Goal: Use online tool/utility: Utilize a website feature to perform a specific function

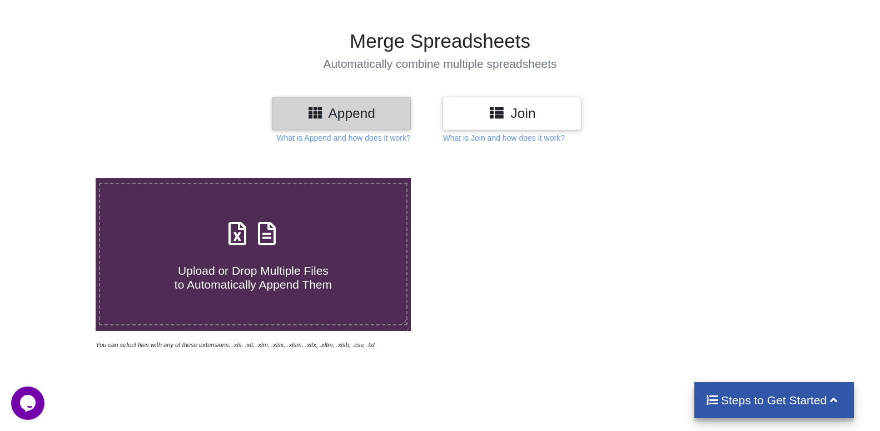
click at [251, 264] on span "Upload or Drop Multiple Files to Automatically Append Them" at bounding box center [253, 277] width 157 height 27
click at [61, 178] on input "Upload or Drop Multiple Files to Automatically Append Them" at bounding box center [61, 178] width 0 height 0
type input "C:\fakepath\INSPECTION REPORT OF Load Binder 1-15.xlsx"
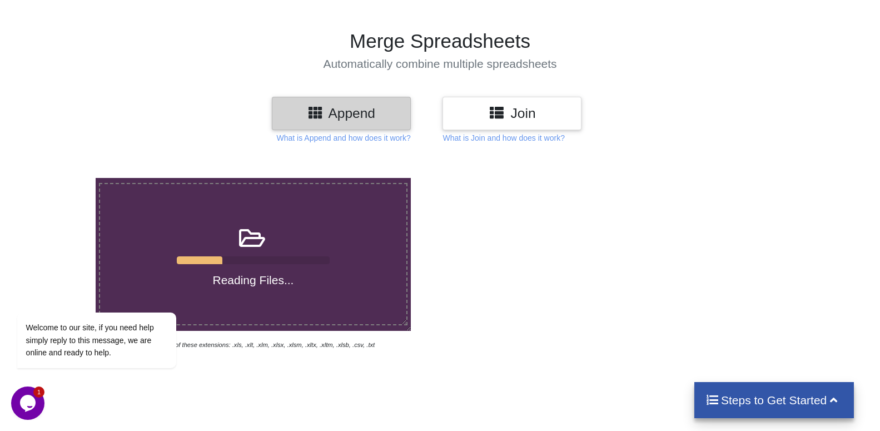
click at [23, 402] on icon "Chat widget" at bounding box center [28, 403] width 16 height 17
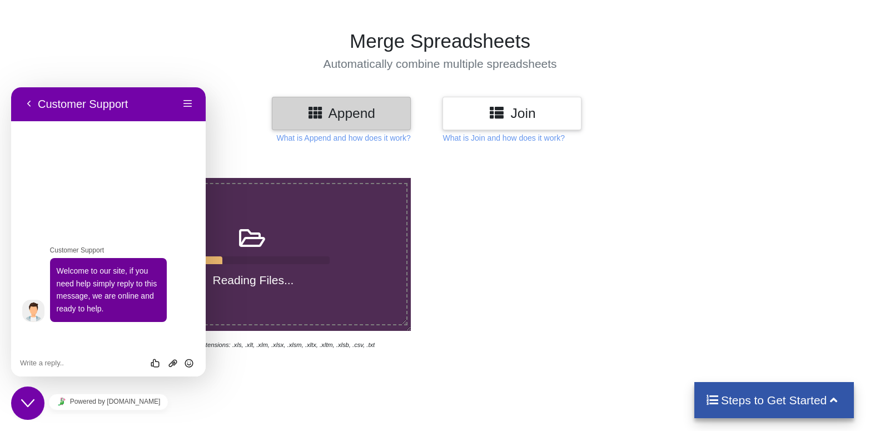
click at [23, 402] on icon "Chat widget" at bounding box center [27, 403] width 13 height 8
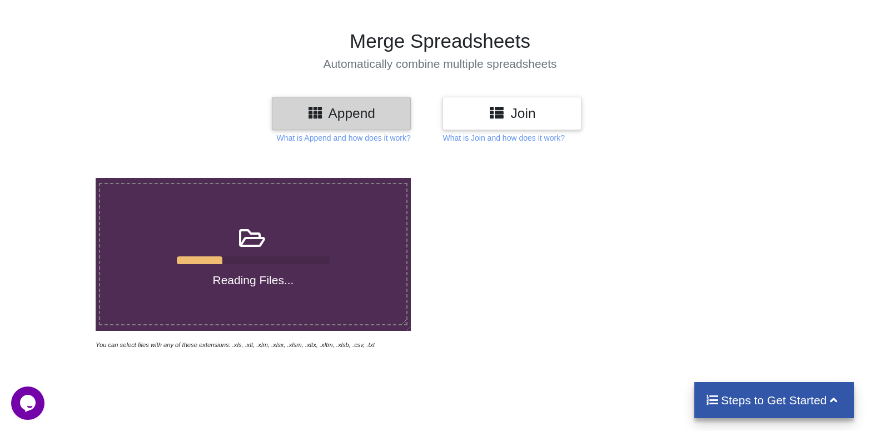
click at [226, 344] on div "Reading Files... You can select files with any of these extensions: .xls, .xlt,…" at bounding box center [440, 370] width 880 height 431
click at [26, 413] on button "Opens Chat This icon Opens the chat window." at bounding box center [27, 403] width 33 height 33
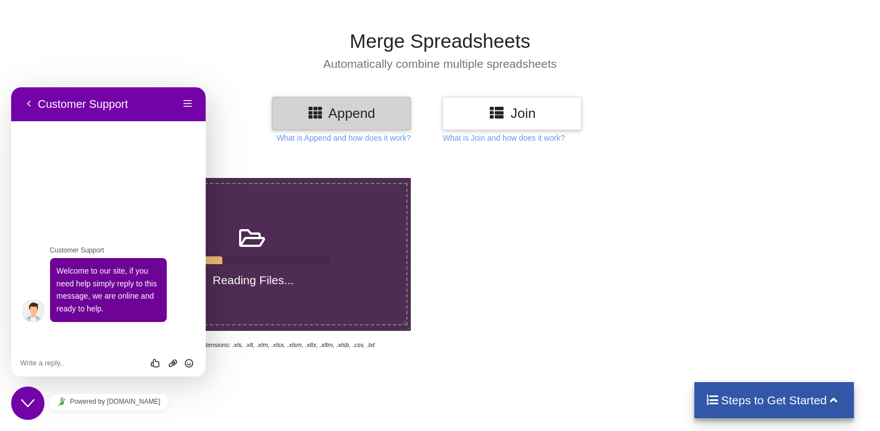
click at [26, 411] on button "Close Chat This icon closes the chat window." at bounding box center [27, 403] width 33 height 33
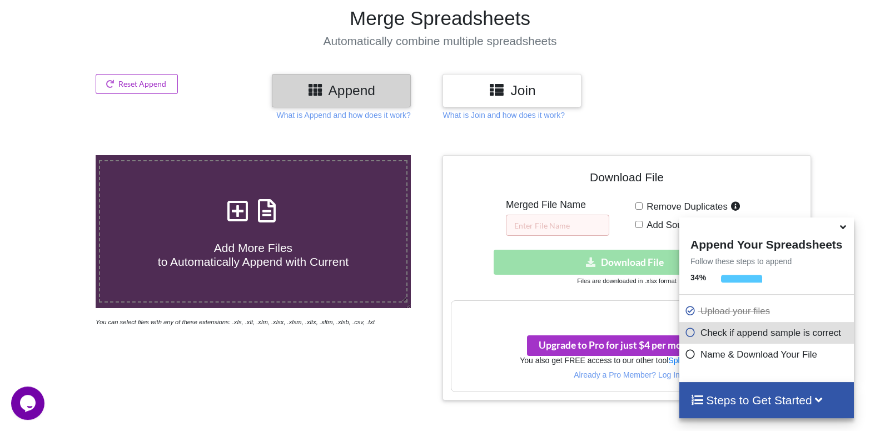
scroll to position [139, 0]
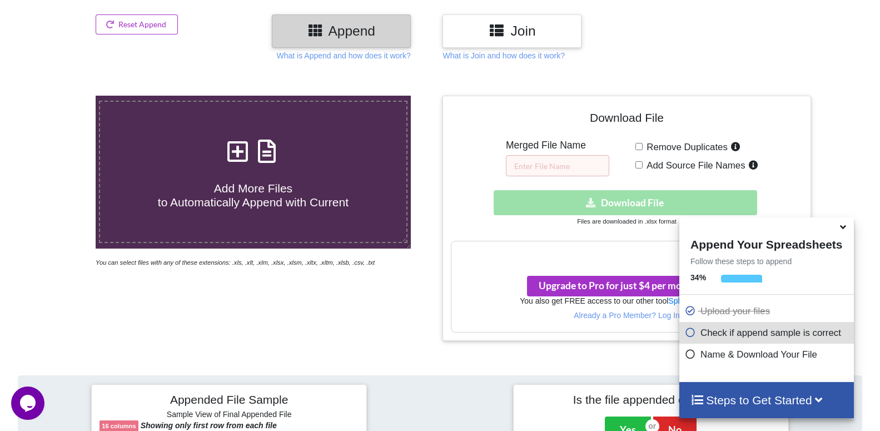
click at [844, 227] on icon at bounding box center [844, 225] width 12 height 10
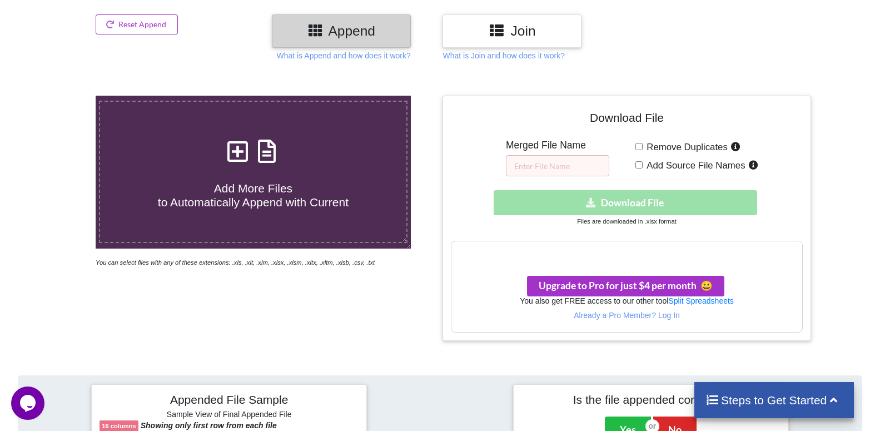
click at [655, 142] on span "Remove Duplicates" at bounding box center [685, 147] width 85 height 11
click at [643, 143] on input "Remove Duplicates" at bounding box center [639, 146] width 7 height 7
checkbox input "true"
click at [645, 160] on span "Add Source File Names" at bounding box center [694, 165] width 102 height 11
click at [643, 161] on input "Add Source File Names" at bounding box center [639, 164] width 7 height 7
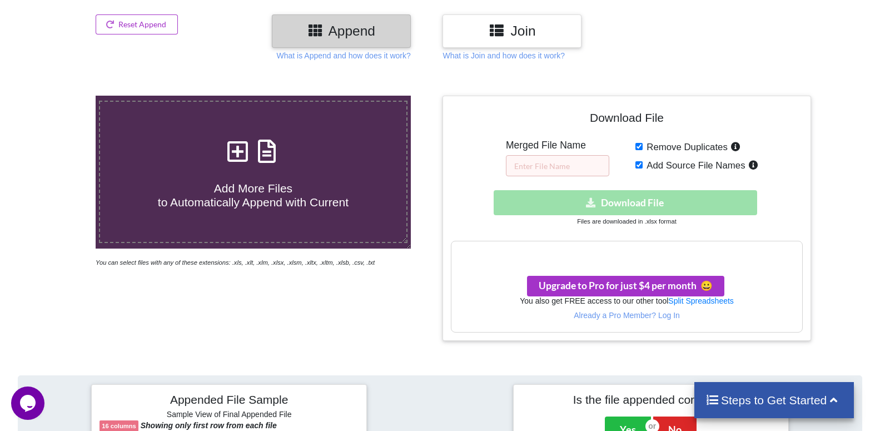
checkbox input "true"
click at [555, 155] on input "text" at bounding box center [557, 165] width 103 height 21
type input "LB"
click at [643, 190] on div "Download hidden Download File" at bounding box center [627, 202] width 352 height 25
click at [710, 160] on span "Add Source File Names" at bounding box center [694, 165] width 102 height 11
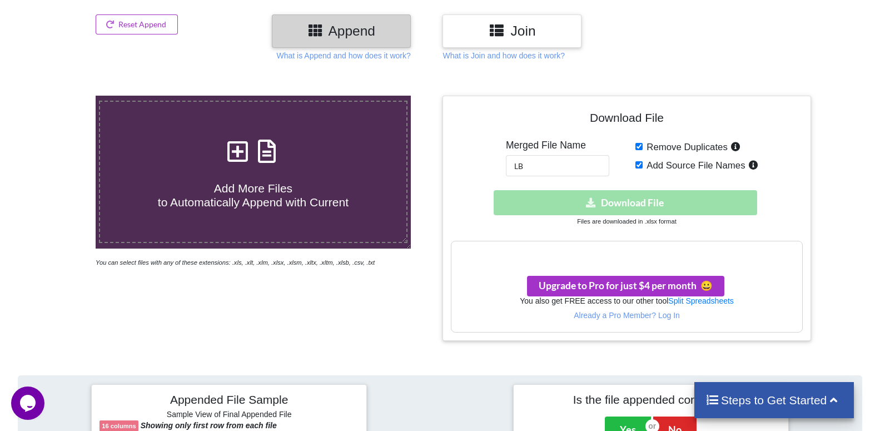
click at [643, 161] on input "Add Source File Names" at bounding box center [639, 164] width 7 height 7
checkbox input "false"
click at [680, 142] on span "Remove Duplicates" at bounding box center [685, 147] width 85 height 11
click at [643, 143] on input "Remove Duplicates" at bounding box center [639, 146] width 7 height 7
checkbox input "false"
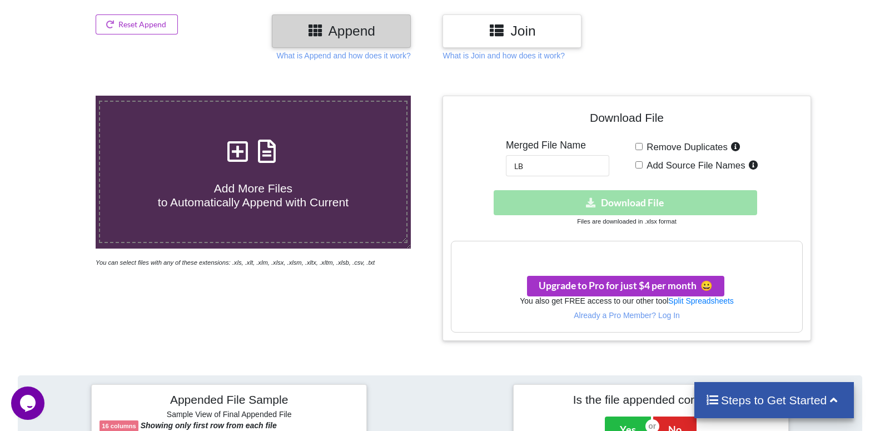
click at [637, 190] on div "Download hidden Download File" at bounding box center [627, 202] width 352 height 25
click at [553, 155] on input "LB" at bounding box center [557, 165] width 103 height 21
click at [551, 190] on div "Download hidden Download File" at bounding box center [627, 202] width 352 height 25
click at [546, 190] on div "Download hidden Download File" at bounding box center [627, 202] width 352 height 25
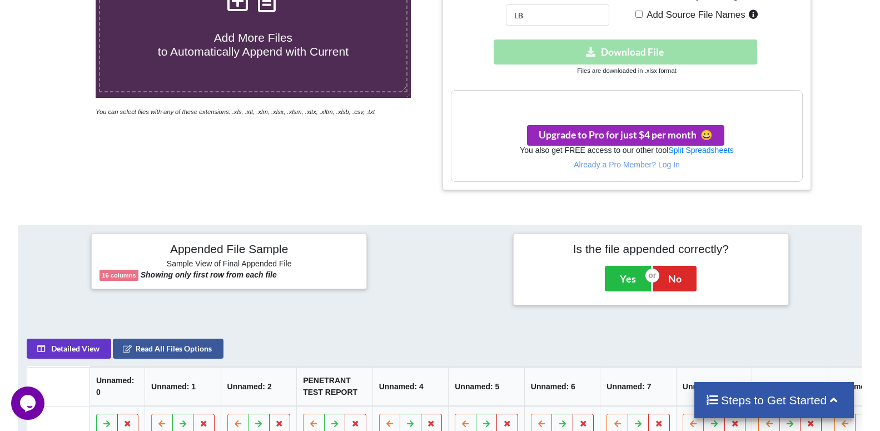
scroll to position [196, 0]
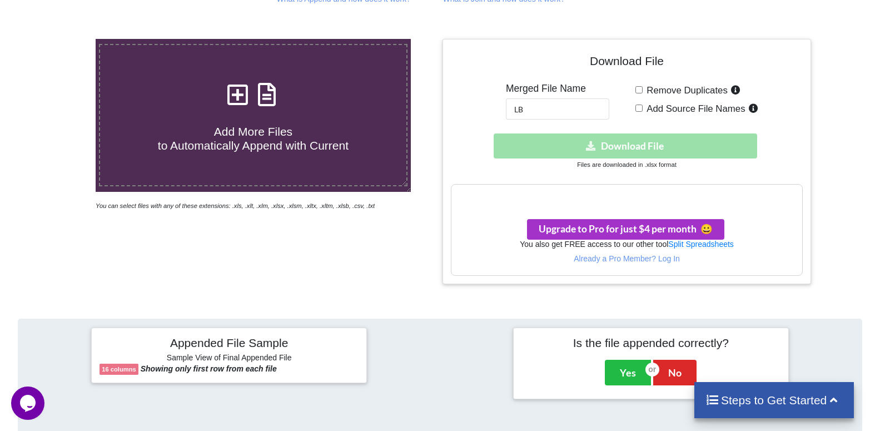
click at [616, 190] on h3 "Your files are more than 1 MB" at bounding box center [627, 196] width 350 height 12
click at [546, 223] on span "Upgrade to Pro for just $4 per month 😀" at bounding box center [626, 229] width 174 height 12
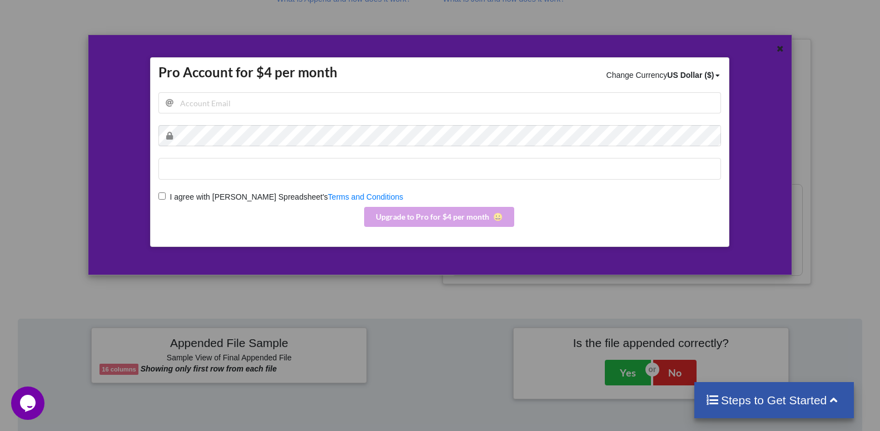
click at [791, 86] on div at bounding box center [761, 161] width 58 height 209
drag, startPoint x: 764, startPoint y: 48, endPoint x: 510, endPoint y: 95, distance: 258.4
click at [763, 48] on div at bounding box center [761, 50] width 58 height 14
click at [167, 196] on span "I agree with [PERSON_NAME] Spreadsheet's" at bounding box center [247, 196] width 162 height 9
click at [166, 196] on input "I agree with Merge Spreadsheet's Terms and Conditions" at bounding box center [162, 195] width 7 height 7
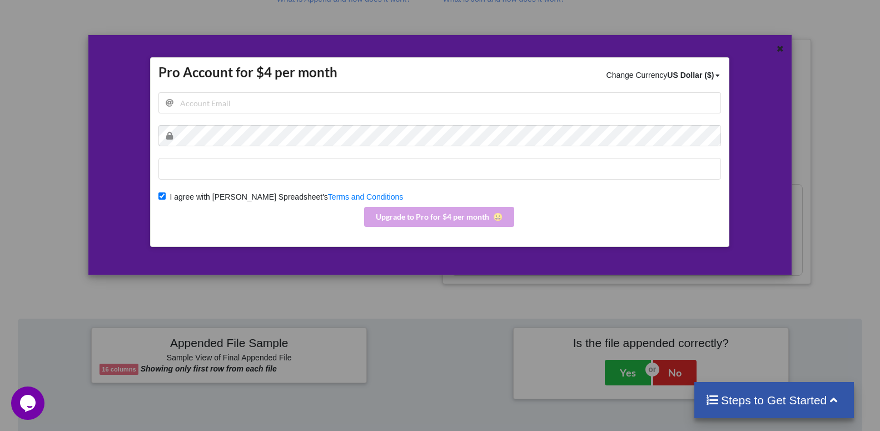
checkbox input "true"
click at [328, 198] on link "Terms and Conditions" at bounding box center [365, 196] width 75 height 9
click at [781, 49] on icon at bounding box center [780, 47] width 9 height 8
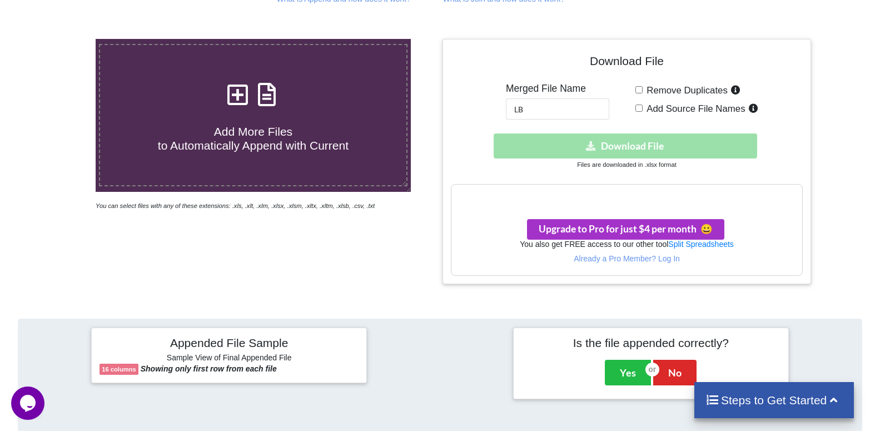
click at [601, 133] on div "Download hidden Download File" at bounding box center [627, 145] width 352 height 25
click at [616, 161] on small "Files are downloaded in .xlsx format" at bounding box center [626, 164] width 99 height 7
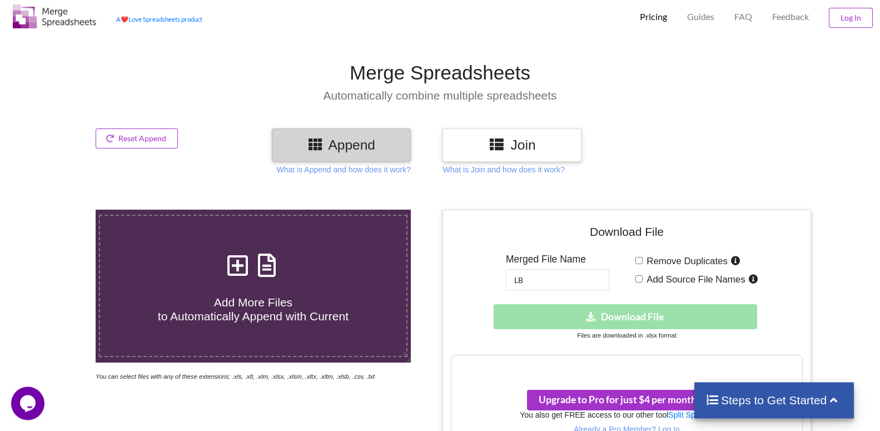
scroll to position [0, 0]
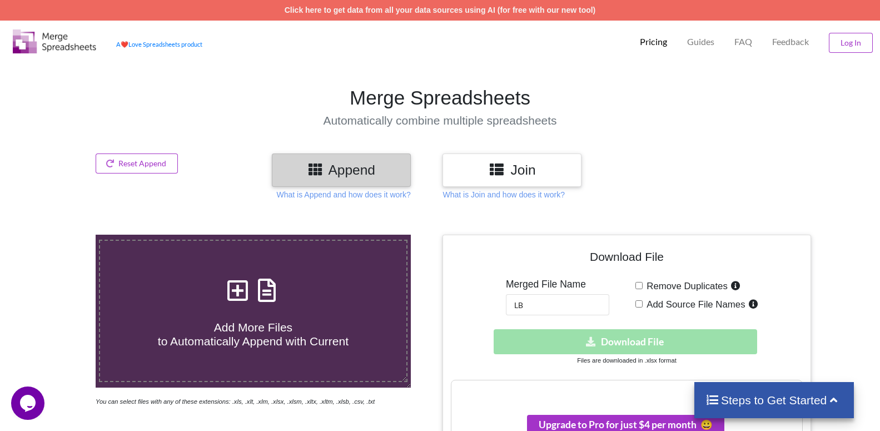
click at [631, 260] on div "Download File Merged File Name LB Remove Duplicates Add Source File Names Downl…" at bounding box center [627, 357] width 352 height 229
click at [641, 282] on input "Remove Duplicates" at bounding box center [639, 285] width 7 height 7
checkbox input "true"
click at [646, 299] on span "Add Source File Names" at bounding box center [694, 304] width 102 height 11
click at [643, 300] on input "Add Source File Names" at bounding box center [639, 303] width 7 height 7
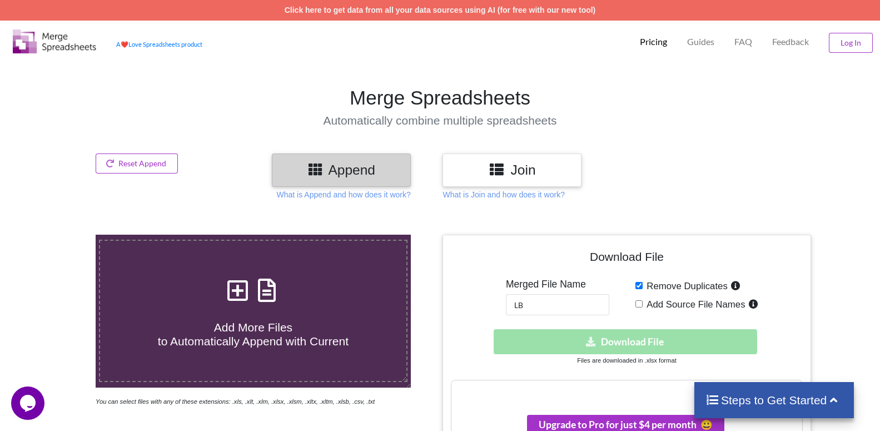
checkbox input "true"
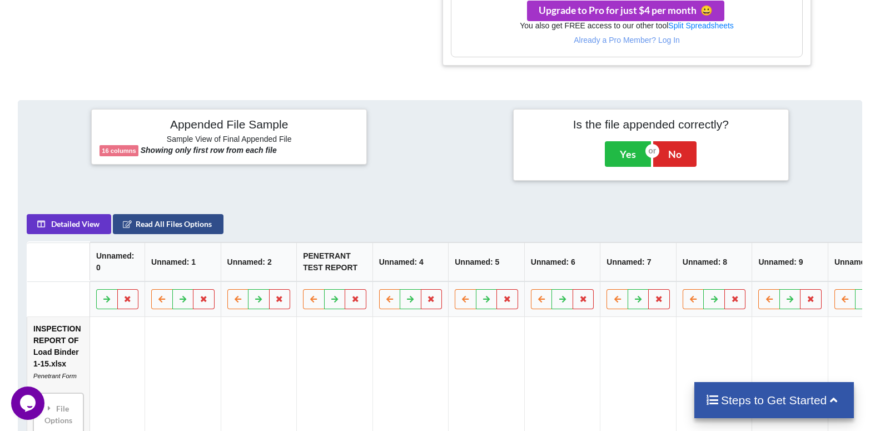
click at [154, 214] on button "Read All Files Options" at bounding box center [168, 224] width 111 height 20
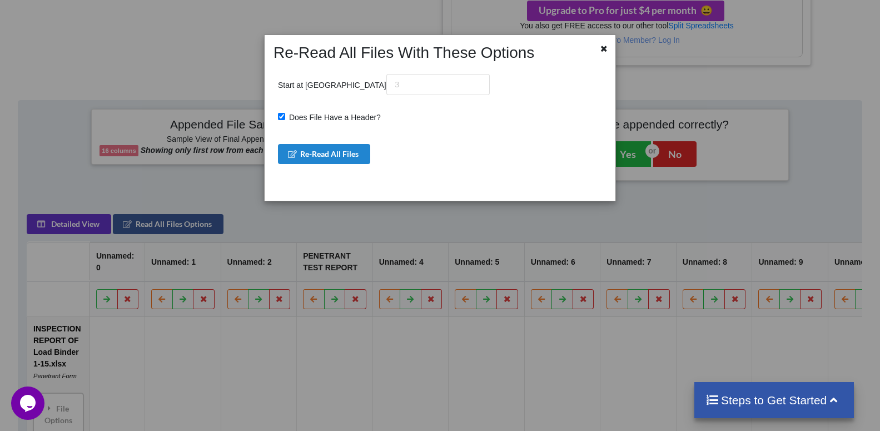
click at [180, 156] on div "Re-Read All Files With These Options Start at Row Does File Have a Header? Re-R…" at bounding box center [440, 215] width 880 height 431
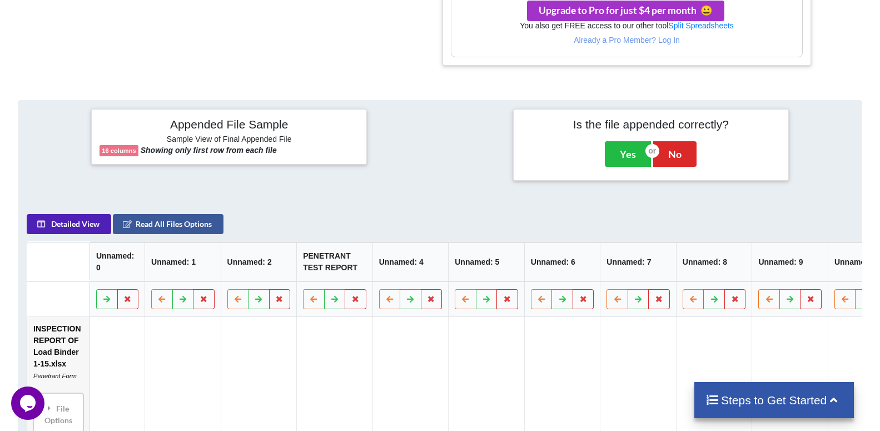
click at [89, 214] on button "Detailed View" at bounding box center [69, 224] width 85 height 20
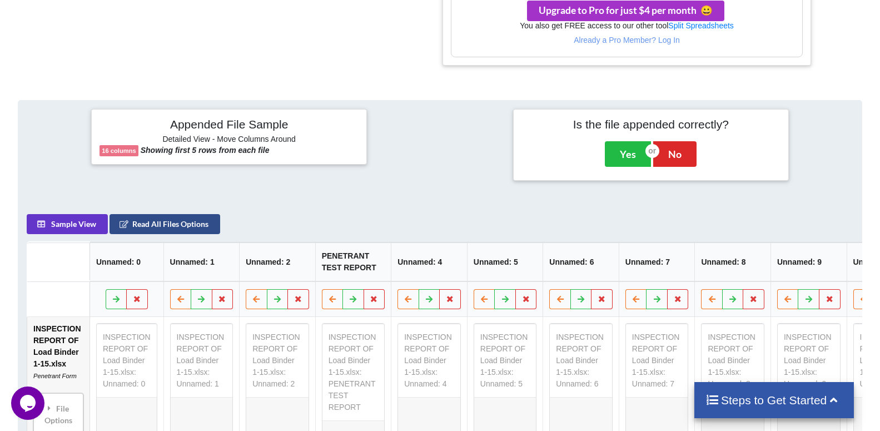
click at [191, 214] on button "Read All Files Options" at bounding box center [165, 224] width 111 height 20
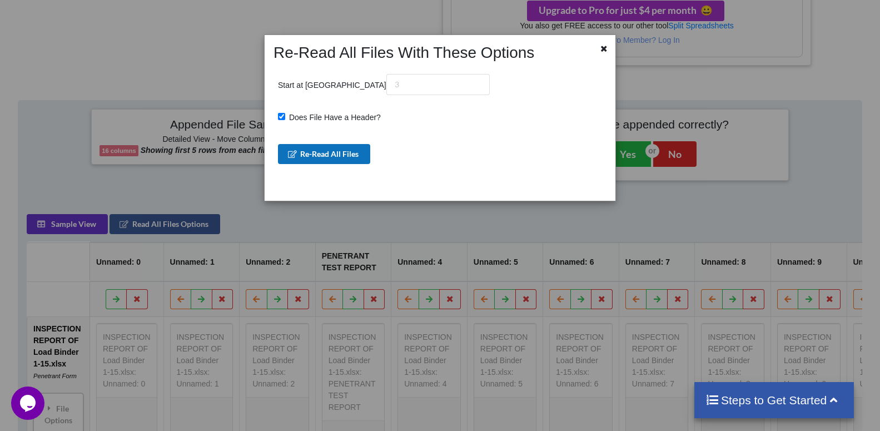
click at [353, 156] on button "Re-Read All Files" at bounding box center [324, 154] width 93 height 20
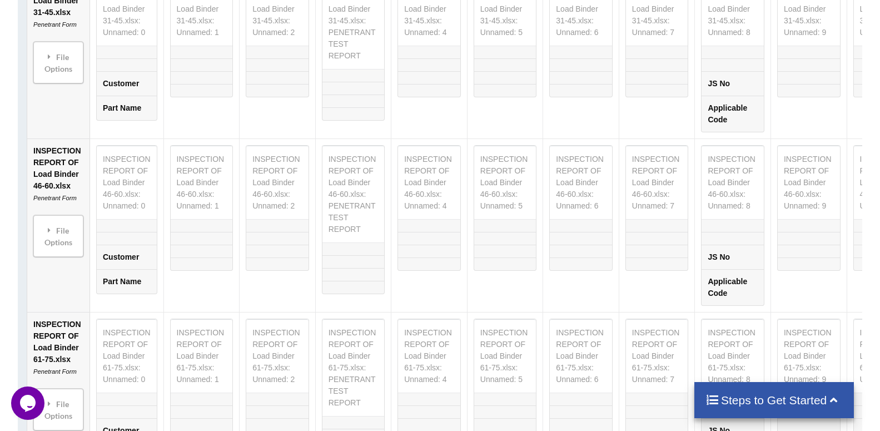
scroll to position [1281, 0]
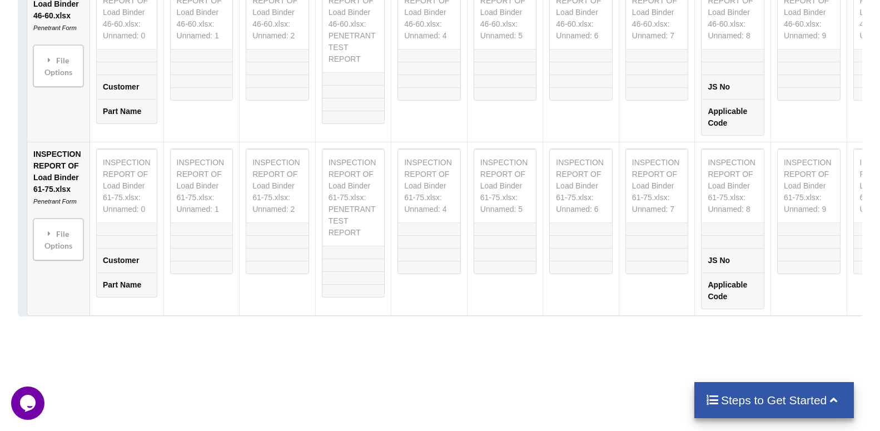
click at [839, 398] on icon at bounding box center [834, 399] width 14 height 12
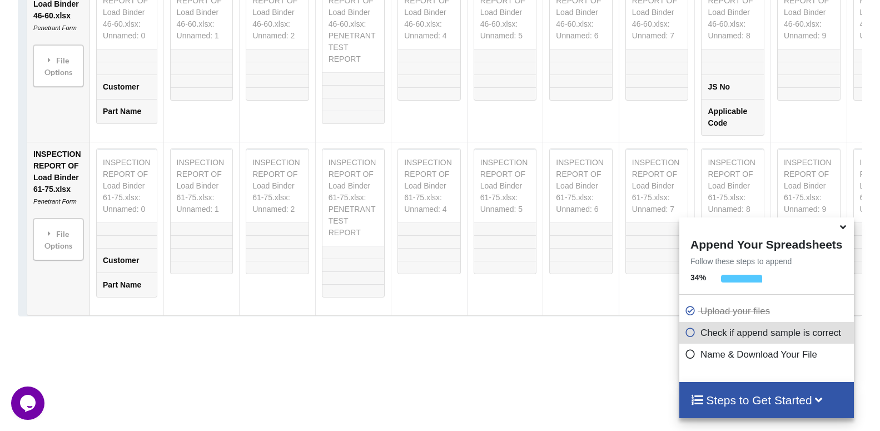
click at [689, 357] on icon at bounding box center [690, 352] width 11 height 9
click at [688, 355] on icon at bounding box center [690, 352] width 11 height 9
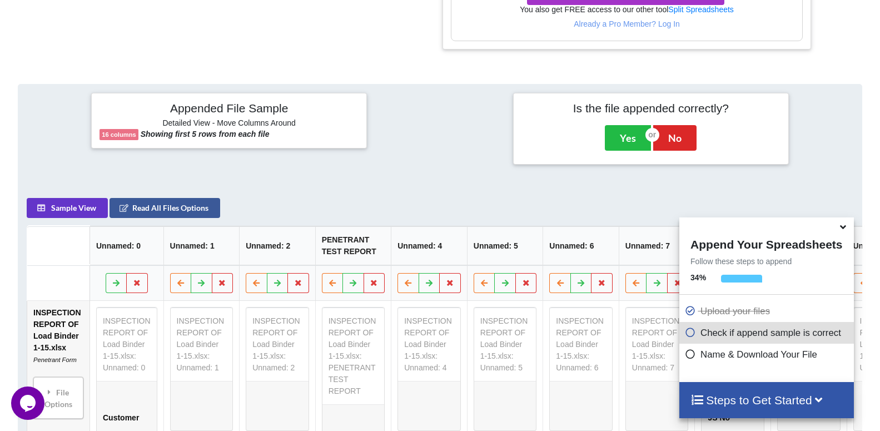
scroll to position [90, 0]
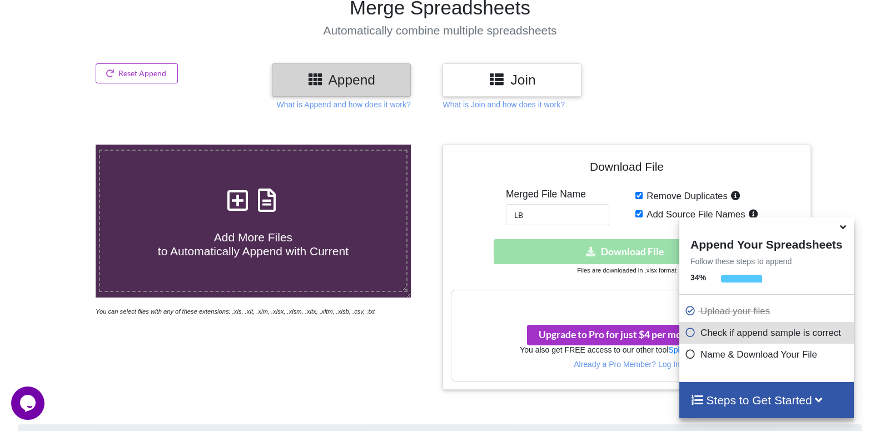
click at [844, 226] on icon at bounding box center [844, 225] width 12 height 10
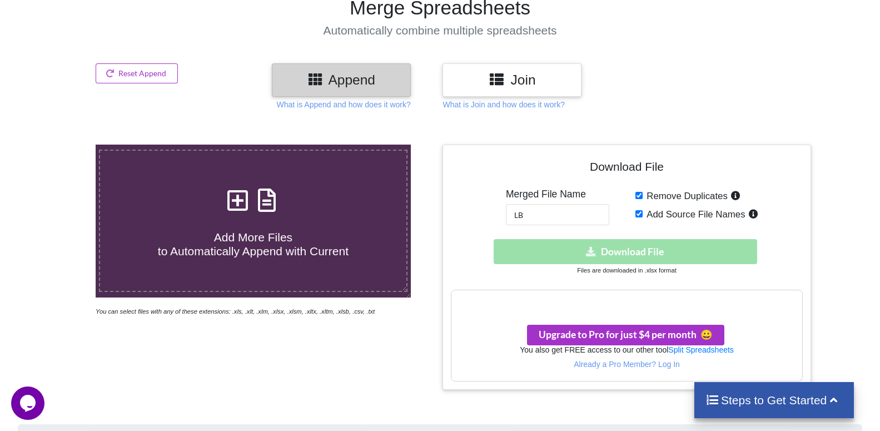
click at [479, 86] on h3 "Join" at bounding box center [512, 80] width 122 height 16
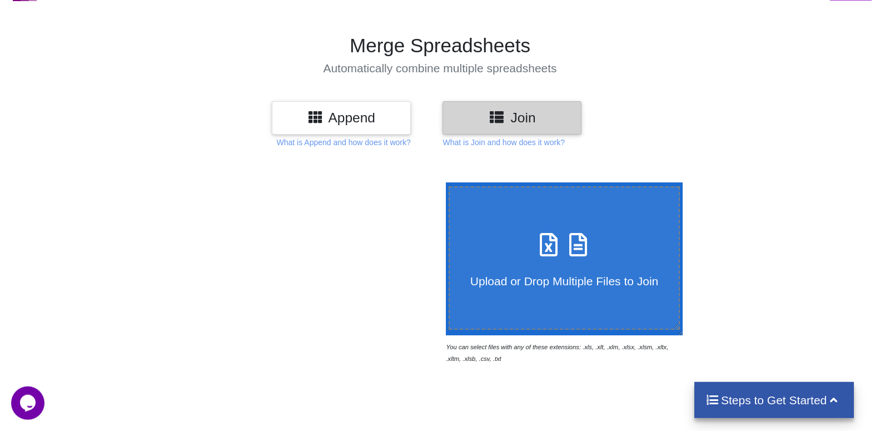
scroll to position [0, 0]
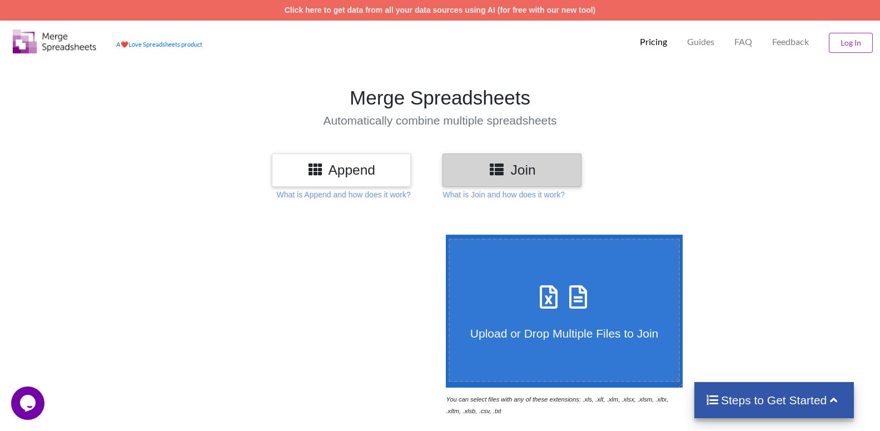
click at [348, 170] on h3 "Append" at bounding box center [341, 170] width 122 height 16
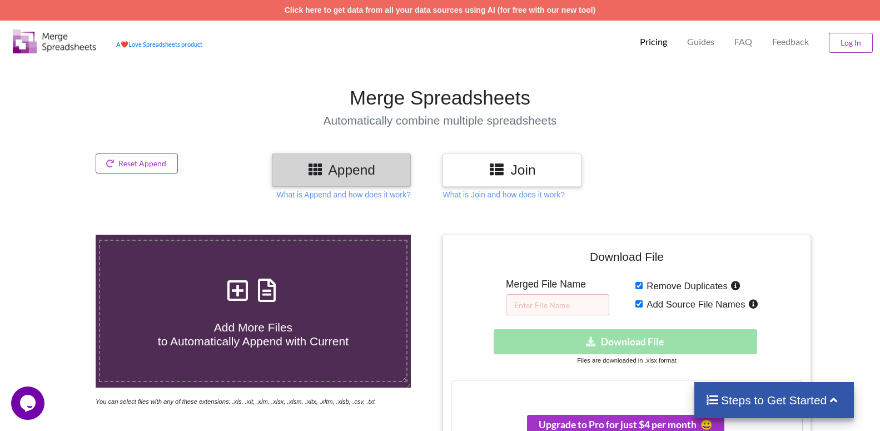
click at [552, 169] on h3 "Join" at bounding box center [512, 170] width 122 height 16
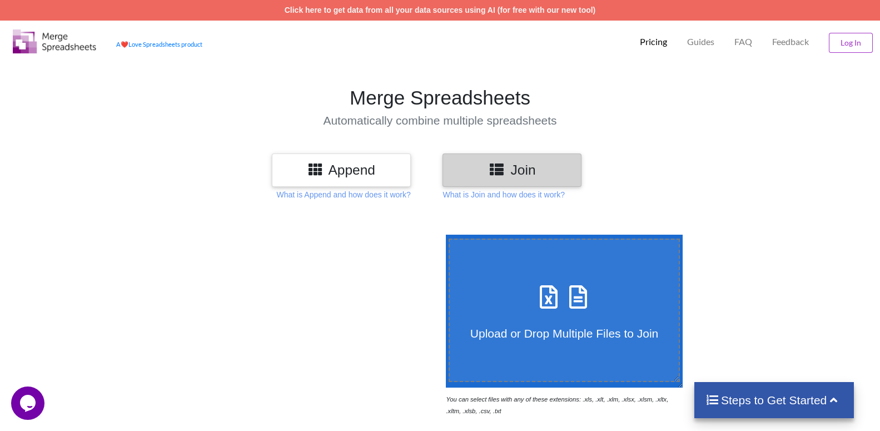
click at [323, 162] on icon at bounding box center [316, 169] width 16 height 14
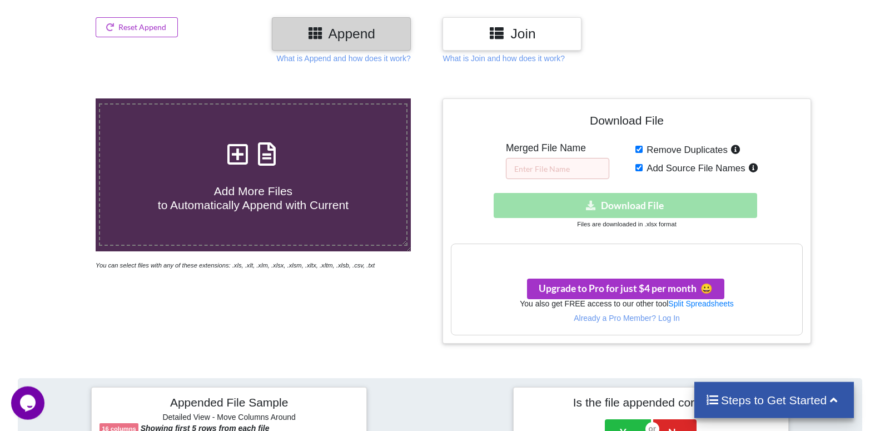
scroll to position [170, 0]
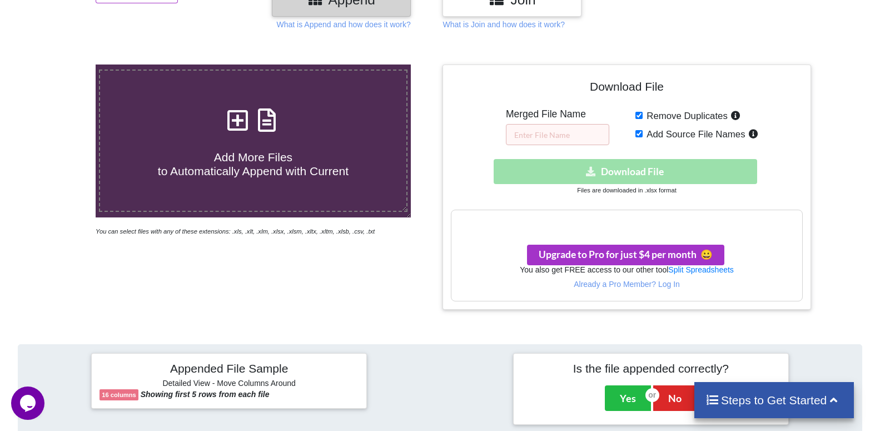
click at [625, 133] on div "Download File Merged File Name Remove Duplicates Add Source File Names Download…" at bounding box center [627, 187] width 352 height 229
click at [615, 159] on div "Download hidden Download File" at bounding box center [627, 171] width 352 height 25
click at [614, 159] on div "Download hidden Download File" at bounding box center [627, 171] width 352 height 25
click at [569, 124] on input "text" at bounding box center [557, 134] width 103 height 21
type input "GHDFHDFHF"
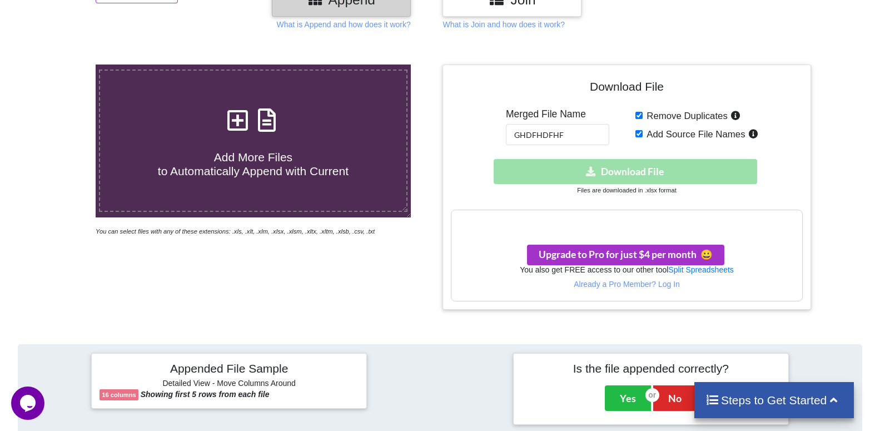
click at [590, 159] on div "Download hidden Download File" at bounding box center [627, 171] width 352 height 25
click at [591, 159] on div "Download hidden Download File" at bounding box center [627, 171] width 352 height 25
click at [593, 159] on div "Download hidden Download File" at bounding box center [627, 171] width 352 height 25
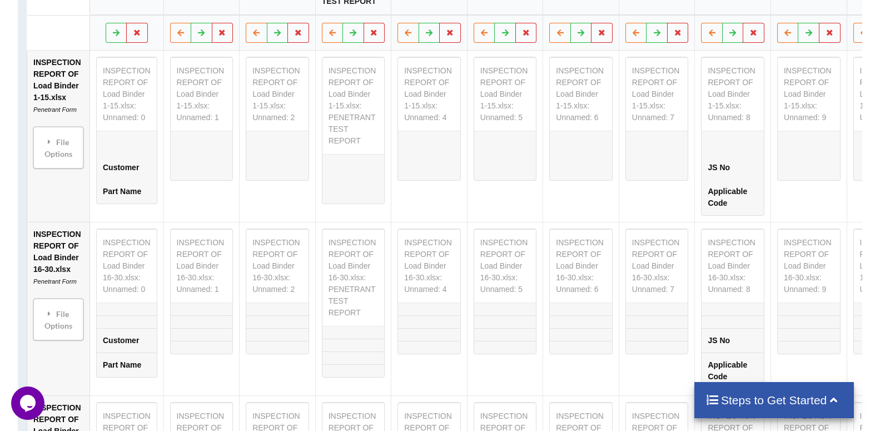
scroll to position [454, 0]
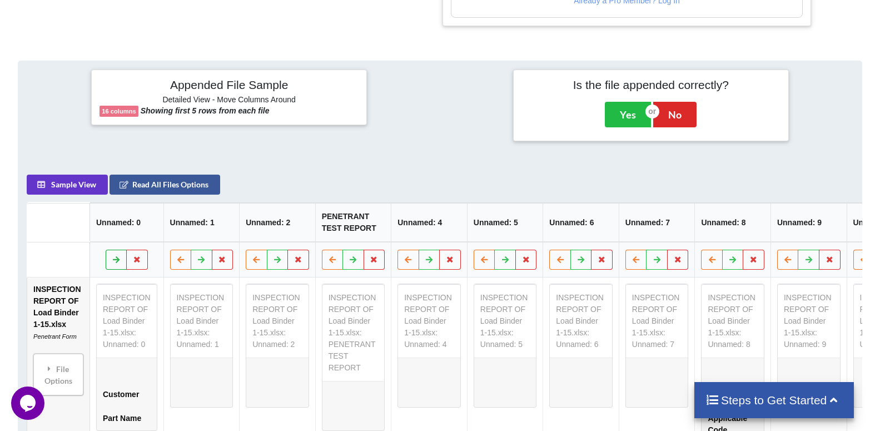
click at [116, 256] on icon at bounding box center [116, 259] width 9 height 7
click at [198, 256] on icon at bounding box center [201, 259] width 9 height 7
click at [275, 256] on icon at bounding box center [277, 259] width 9 height 7
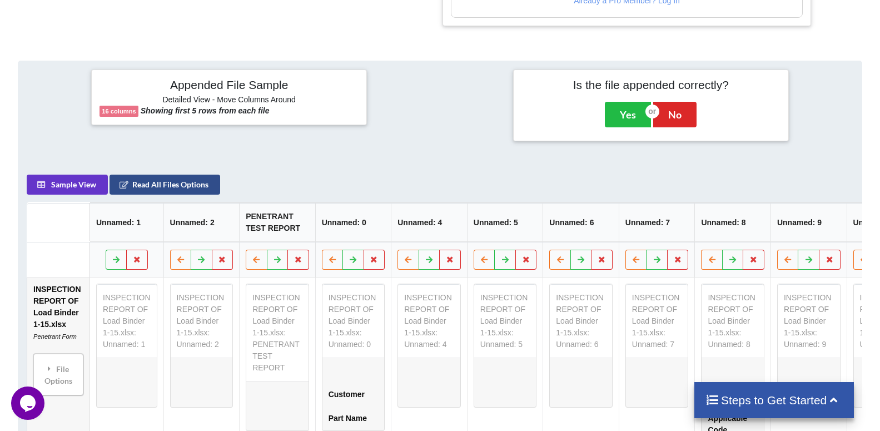
click at [143, 175] on button "Read All Files Options" at bounding box center [165, 185] width 111 height 20
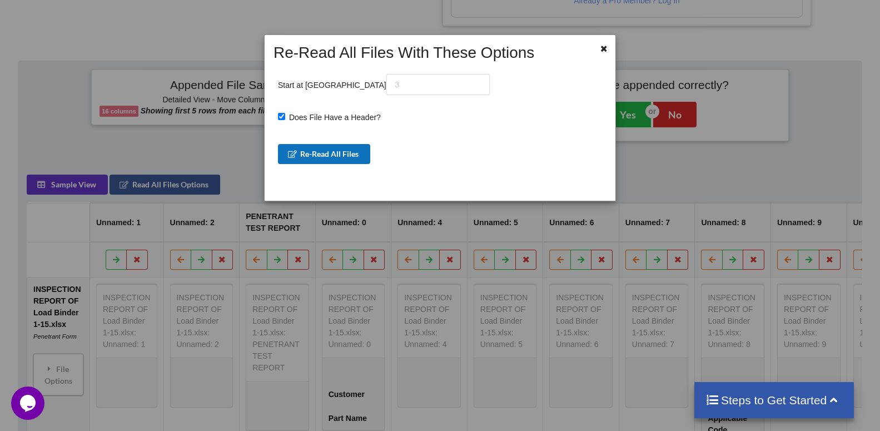
click at [300, 155] on button "Re-Read All Files" at bounding box center [324, 154] width 93 height 20
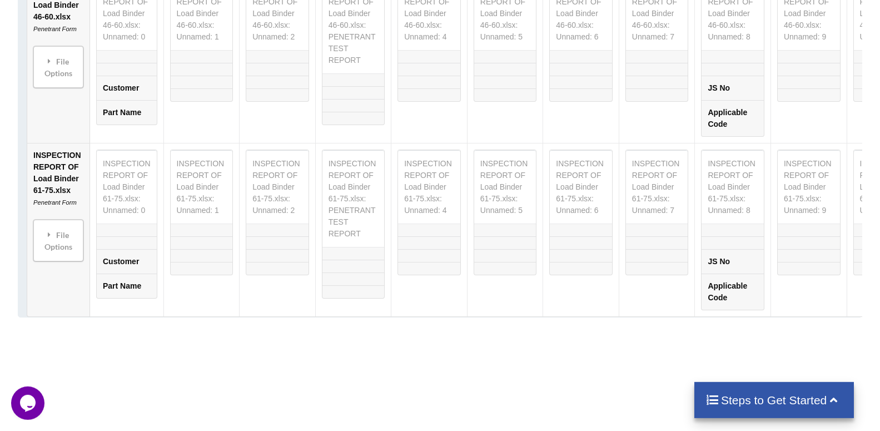
scroll to position [1281, 0]
click at [73, 222] on div "File Options" at bounding box center [58, 239] width 43 height 35
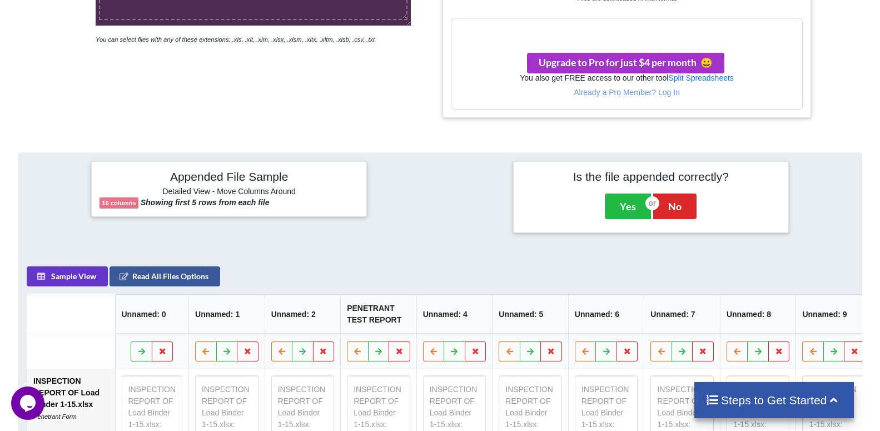
scroll to position [78, 0]
